Goal: Use online tool/utility: Utilize a website feature to perform a specific function

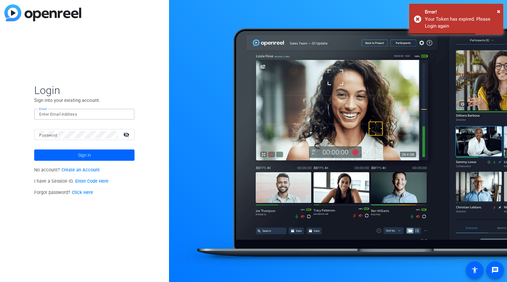
click at [65, 111] on input "Email" at bounding box center [84, 115] width 90 height 8
type input "sharon@ideadecanter.com"
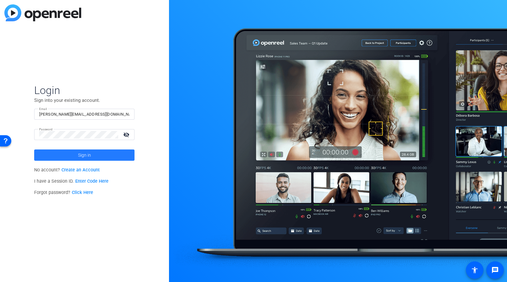
click at [75, 156] on span at bounding box center [84, 155] width 100 height 15
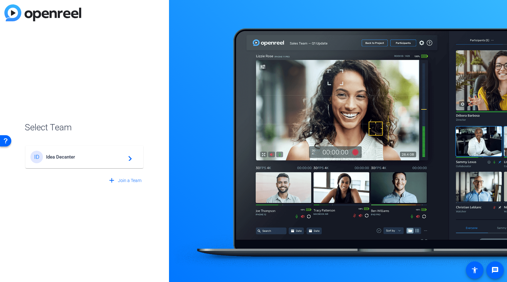
click at [114, 162] on div "ID Idea Decanter navigate_next" at bounding box center [84, 157] width 108 height 13
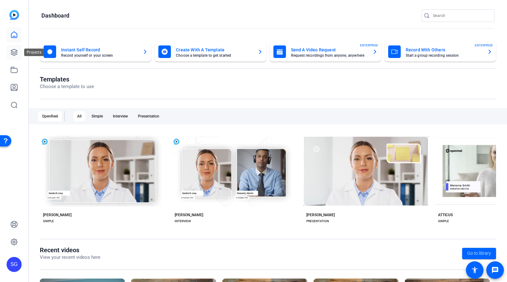
click at [18, 51] on icon at bounding box center [14, 53] width 8 height 8
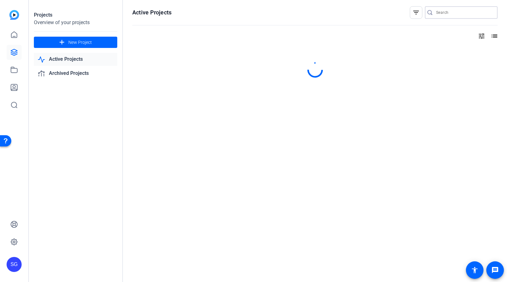
click at [448, 12] on input "Search" at bounding box center [464, 13] width 56 height 8
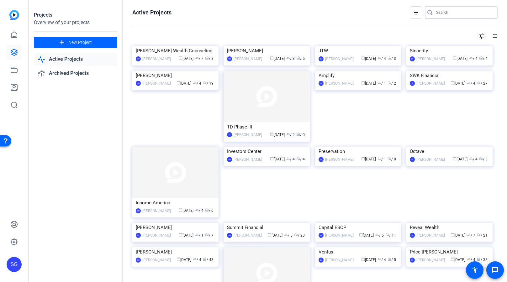
type input "m"
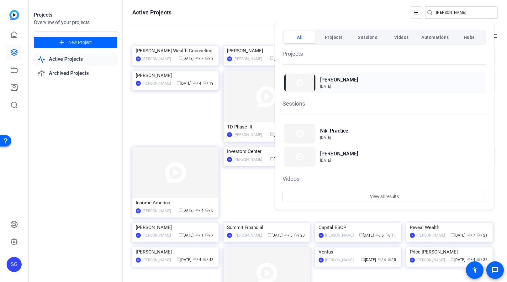
type input "[PERSON_NAME]"
click at [337, 78] on h2 "Niki Clark" at bounding box center [339, 80] width 38 height 8
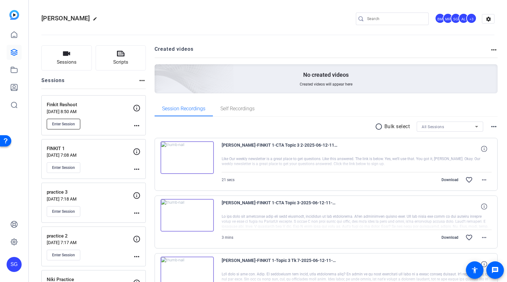
click at [62, 122] on span "Enter Session" at bounding box center [63, 124] width 23 height 5
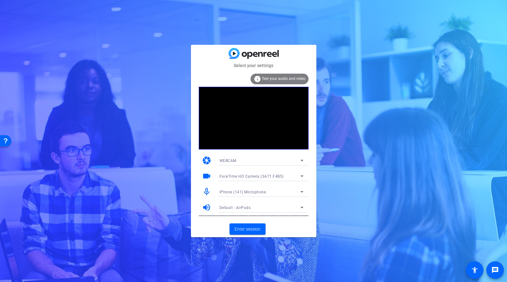
click at [267, 191] on div "iPhone (141) Microphone" at bounding box center [259, 192] width 81 height 8
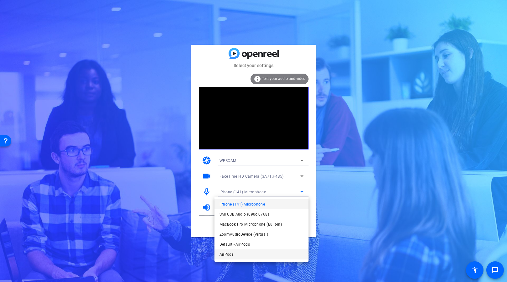
click at [243, 253] on mat-option "AirPods" at bounding box center [261, 254] width 94 height 10
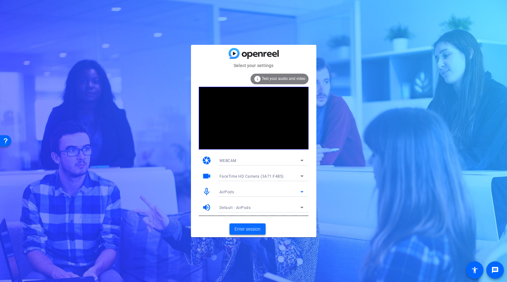
click at [252, 232] on span "Enter session" at bounding box center [247, 229] width 26 height 7
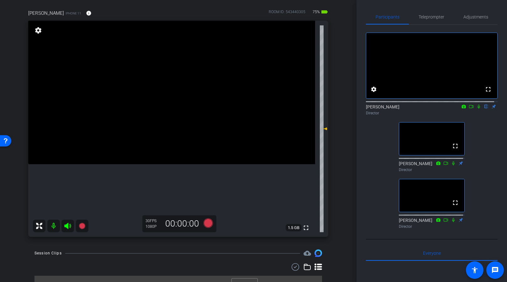
scroll to position [44, 0]
